Goal: Transaction & Acquisition: Purchase product/service

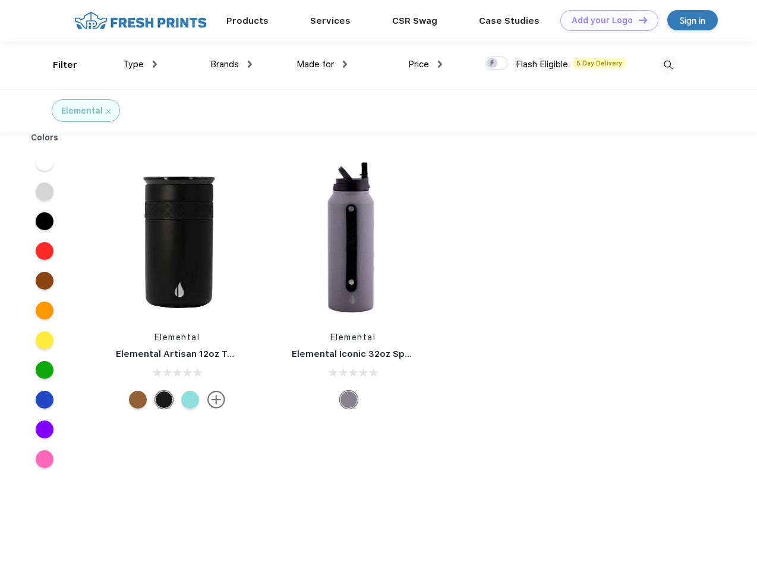
click at [605, 20] on link "Add your Logo Design Tool" at bounding box center [610, 20] width 98 height 21
click at [0, 0] on div "Design Tool" at bounding box center [0, 0] width 0 height 0
click at [638, 20] on link "Add your Logo Design Tool" at bounding box center [610, 20] width 98 height 21
click at [57, 65] on div "Filter" at bounding box center [65, 65] width 24 height 14
click at [140, 64] on span "Type" at bounding box center [133, 64] width 21 height 11
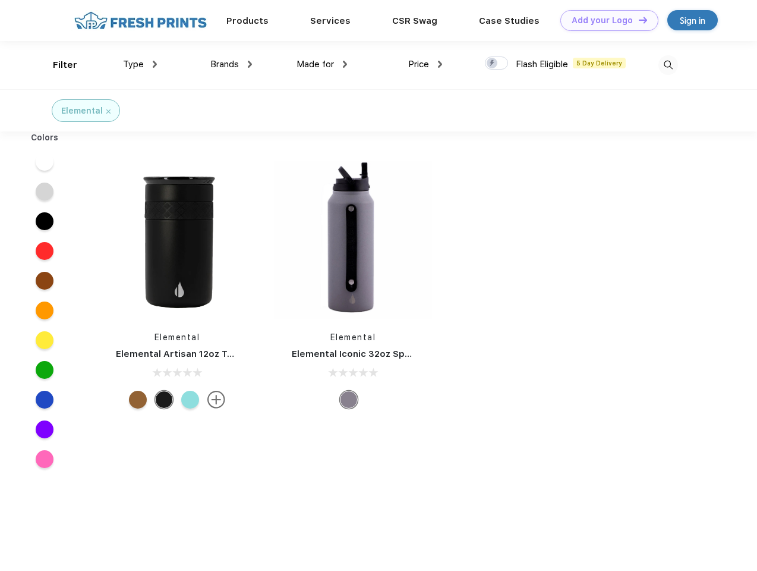
click at [231, 64] on span "Brands" at bounding box center [224, 64] width 29 height 11
click at [322, 64] on span "Made for" at bounding box center [315, 64] width 37 height 11
click at [426, 64] on span "Price" at bounding box center [418, 64] width 21 height 11
click at [497, 64] on div at bounding box center [496, 62] width 23 height 13
click at [493, 64] on input "checkbox" at bounding box center [489, 60] width 8 height 8
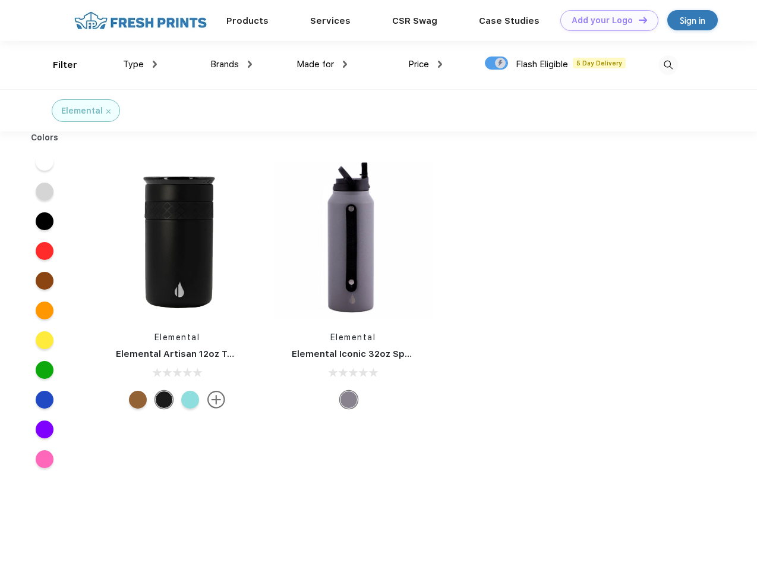
click at [668, 65] on img at bounding box center [669, 65] width 20 height 20
